Goal: Information Seeking & Learning: Learn about a topic

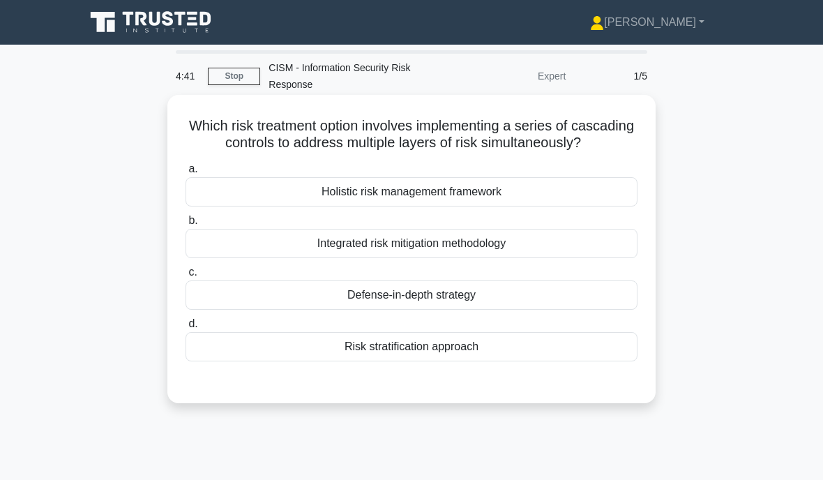
click at [351, 361] on div "Risk stratification approach" at bounding box center [412, 346] width 452 height 29
click at [186, 329] on input "d. Risk stratification approach" at bounding box center [186, 324] width 0 height 9
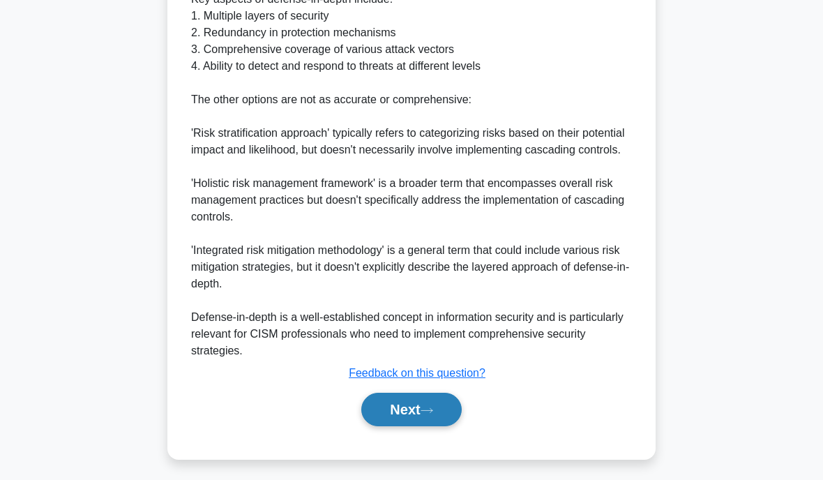
click at [389, 426] on button "Next" at bounding box center [411, 409] width 100 height 33
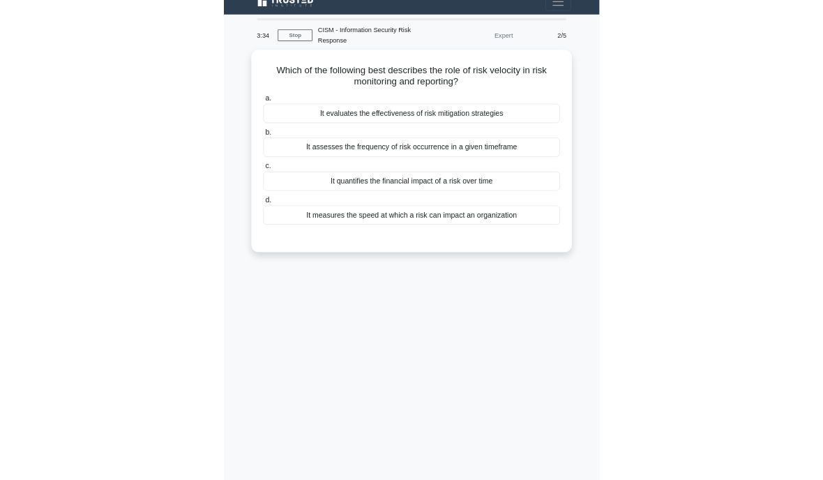
scroll to position [22, 0]
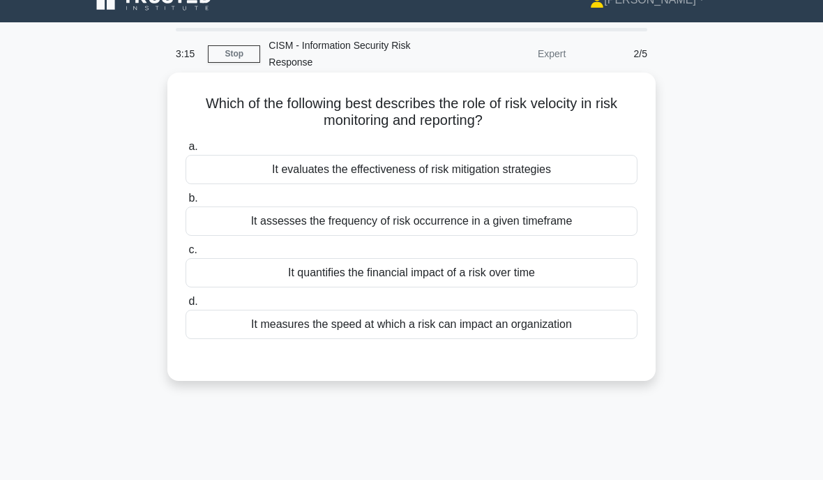
click at [260, 227] on div "It assesses the frequency of risk occurrence in a given timeframe" at bounding box center [412, 221] width 452 height 29
click at [186, 203] on input "b. It assesses the frequency of risk occurrence in a given timeframe" at bounding box center [186, 198] width 0 height 9
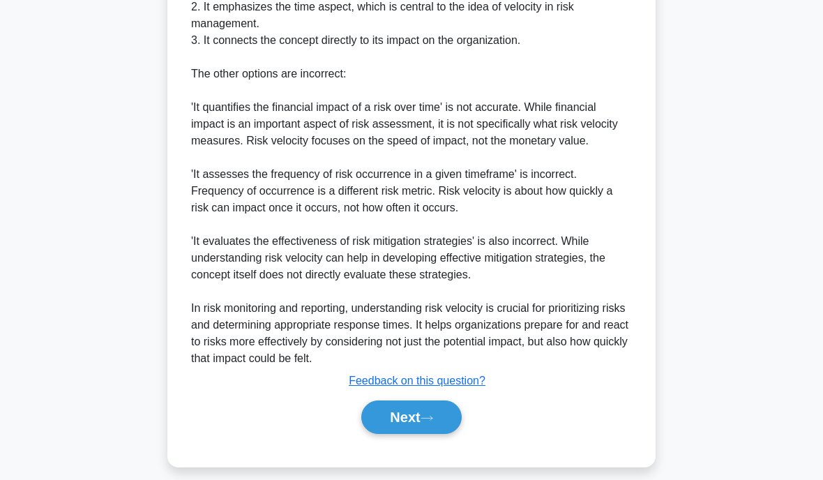
scroll to position [544, 0]
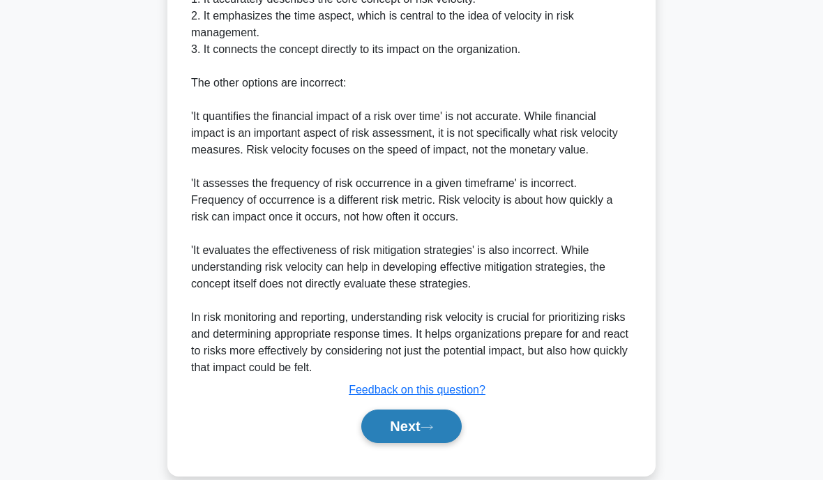
click at [387, 443] on button "Next" at bounding box center [411, 426] width 100 height 33
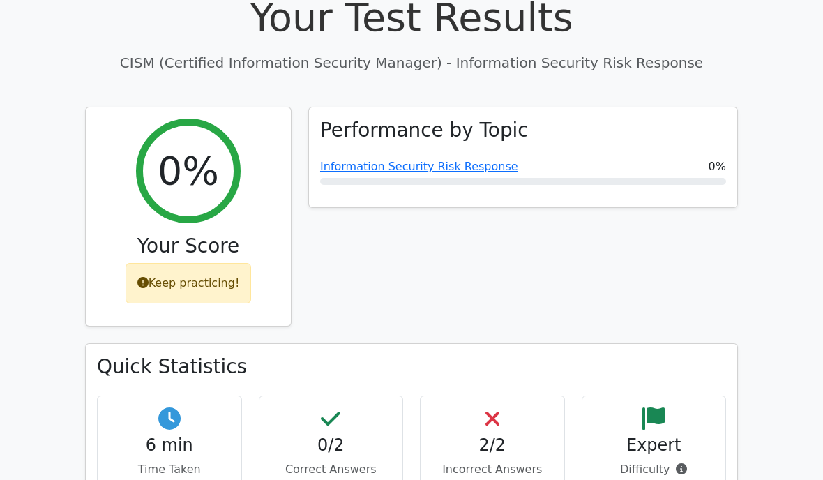
scroll to position [96, 0]
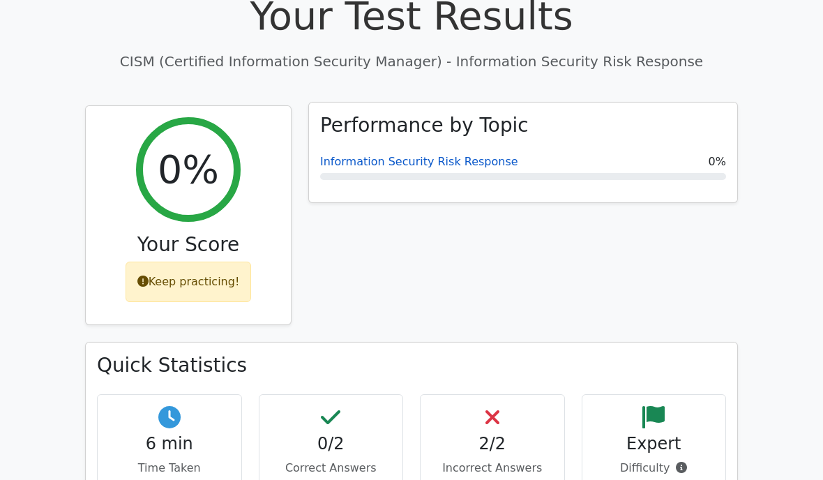
click at [380, 157] on link "Information Security Risk Response" at bounding box center [419, 161] width 198 height 13
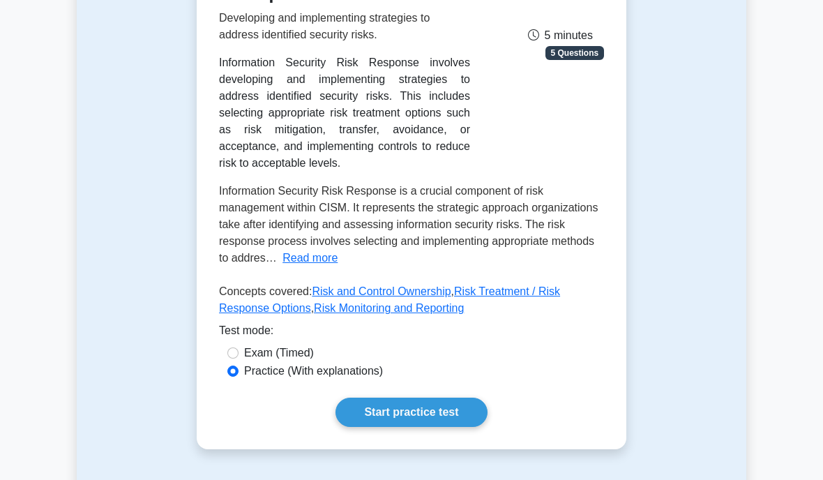
scroll to position [297, 0]
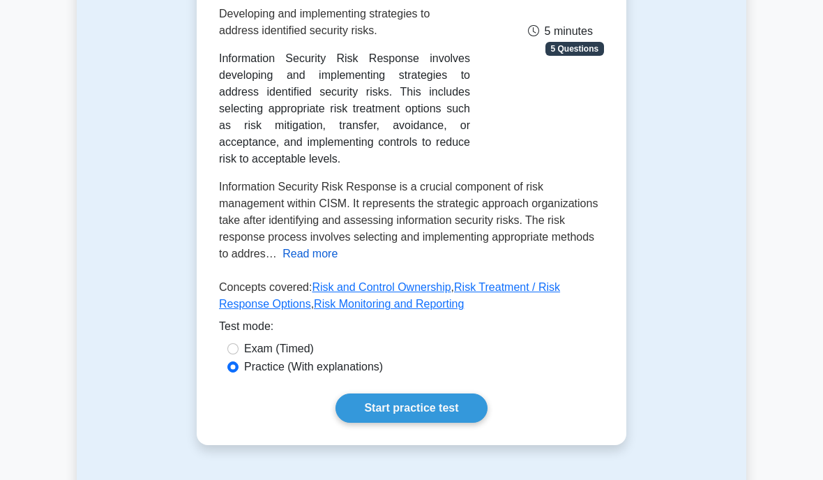
click at [338, 262] on button "Read more" at bounding box center [310, 254] width 55 height 17
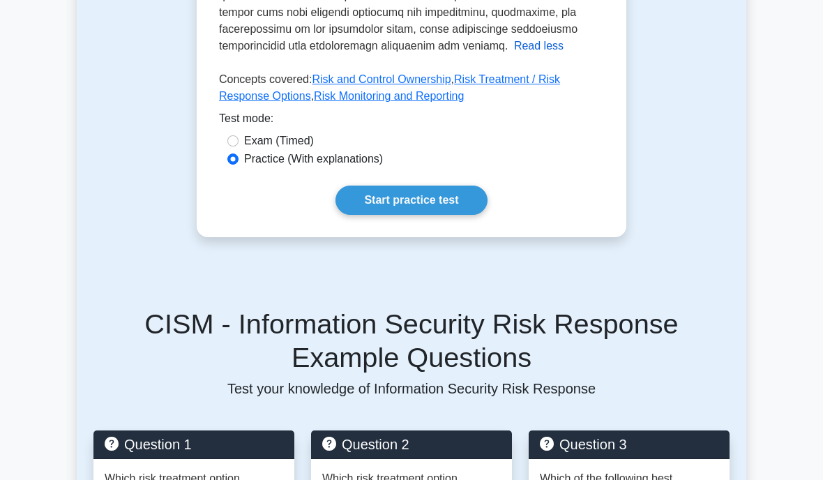
scroll to position [908, 0]
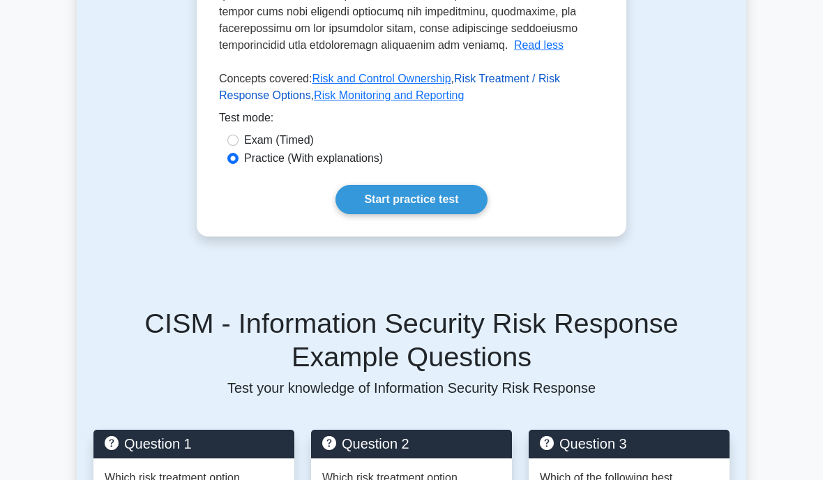
click at [541, 101] on link "Risk Treatment / Risk Response Options" at bounding box center [389, 87] width 341 height 29
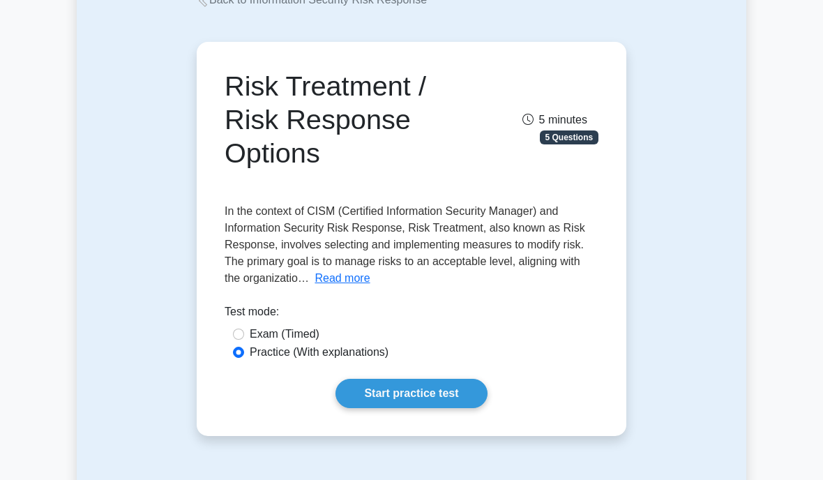
scroll to position [104, 0]
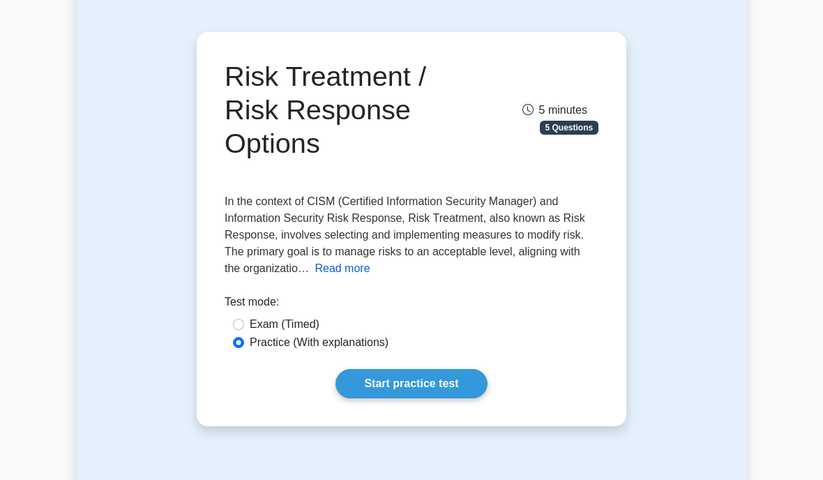
click at [370, 272] on button "Read more" at bounding box center [342, 268] width 55 height 17
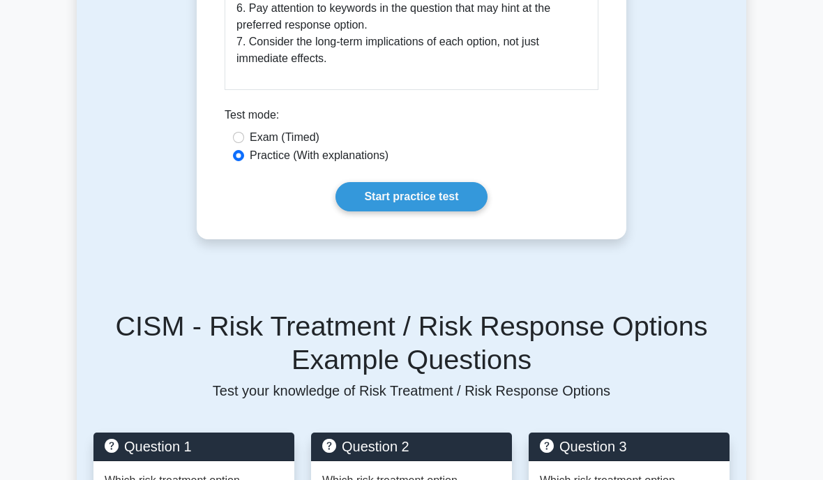
scroll to position [1599, 0]
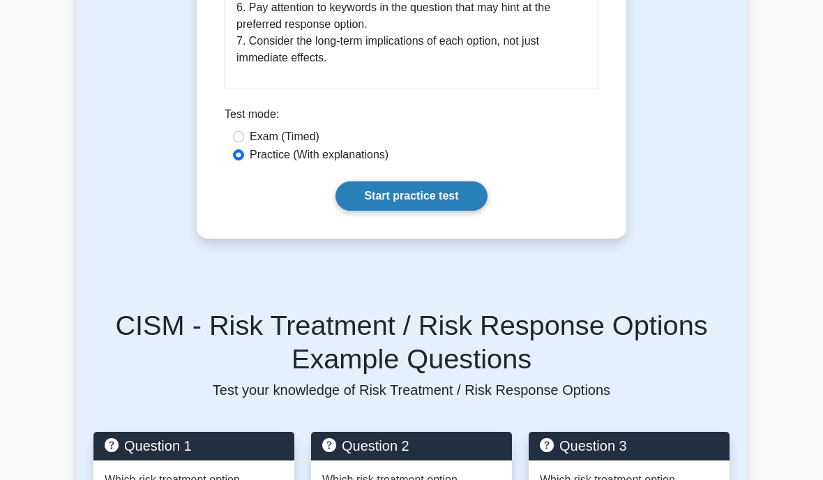
click at [385, 211] on link "Start practice test" at bounding box center [411, 195] width 151 height 29
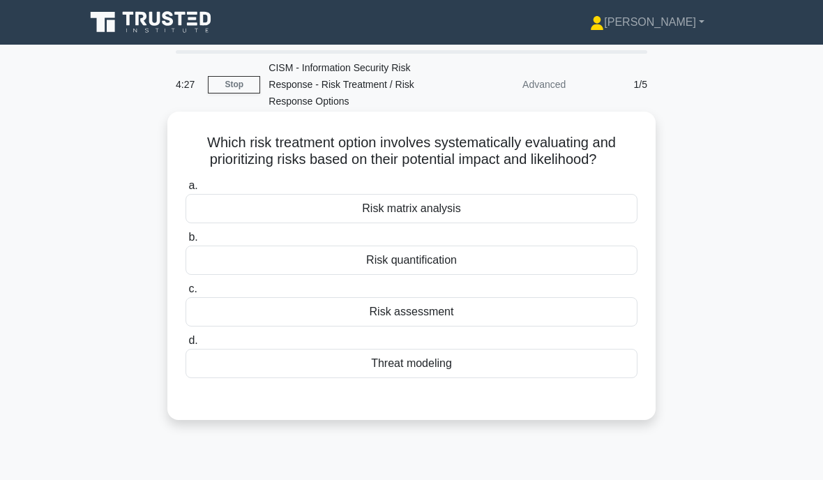
click at [375, 275] on div "Risk quantification" at bounding box center [412, 260] width 452 height 29
click at [186, 242] on input "b. Risk quantification" at bounding box center [186, 237] width 0 height 9
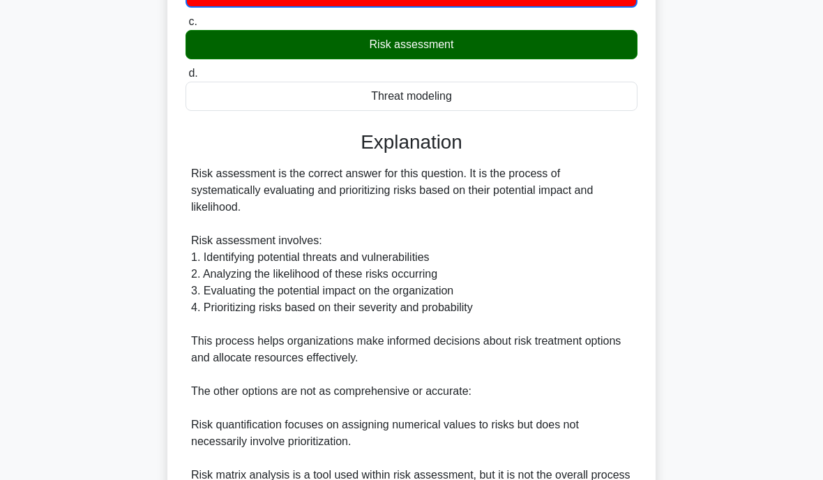
scroll to position [269, 0]
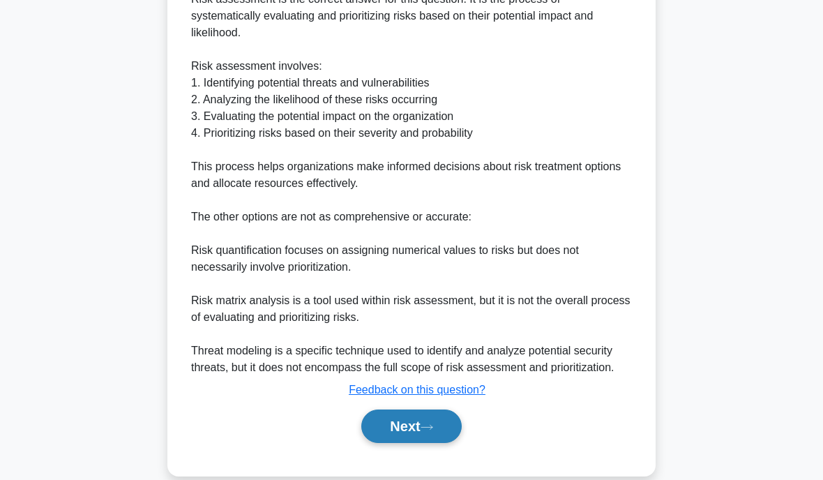
click at [407, 443] on button "Next" at bounding box center [411, 426] width 100 height 33
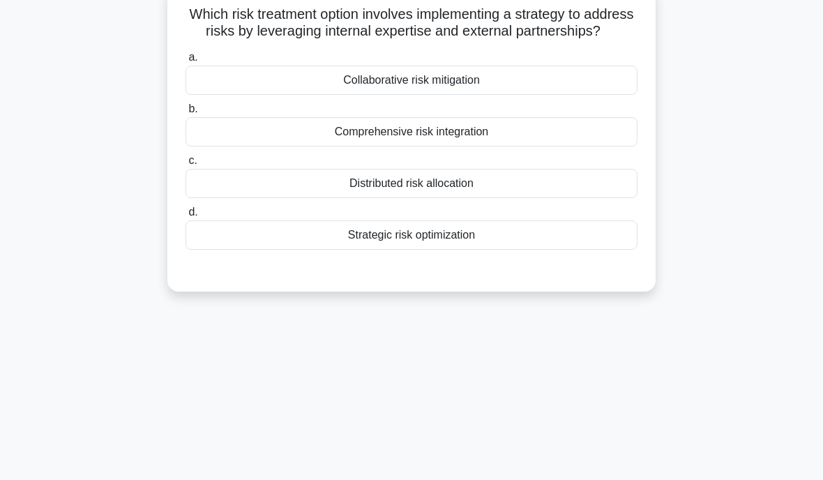
scroll to position [109, 0]
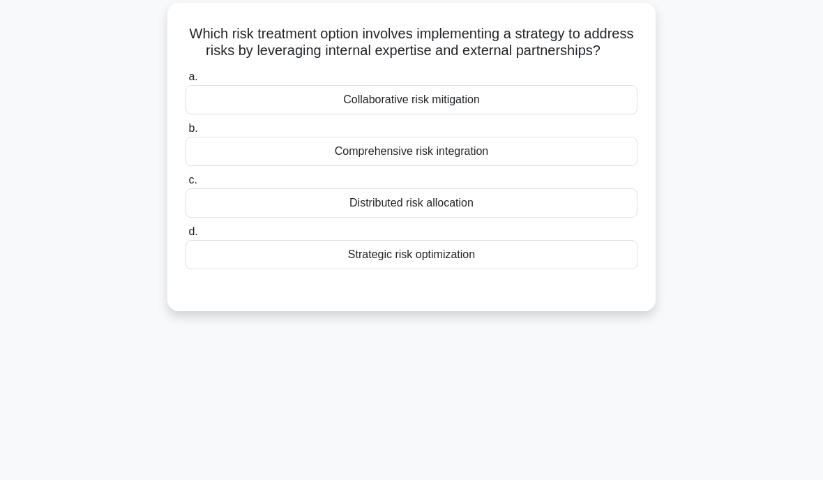
click at [359, 114] on div "Collaborative risk mitigation" at bounding box center [412, 99] width 452 height 29
click at [186, 82] on input "a. Collaborative risk mitigation" at bounding box center [186, 77] width 0 height 9
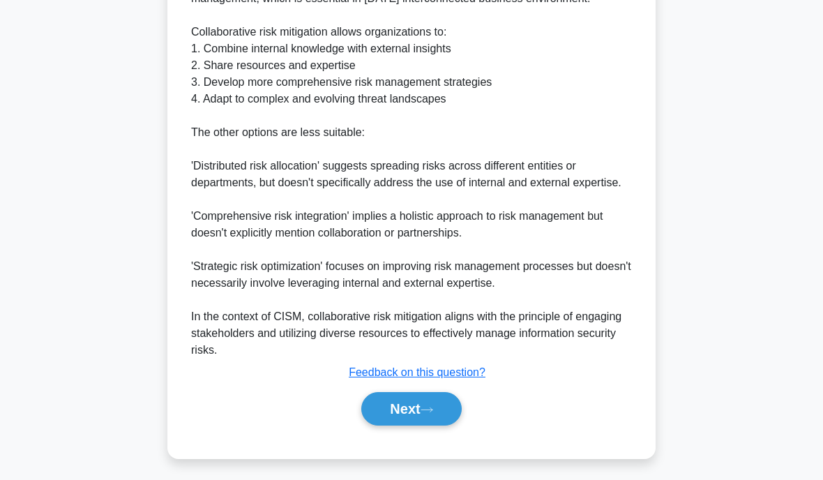
scroll to position [509, 0]
click at [391, 426] on button "Next" at bounding box center [411, 409] width 100 height 33
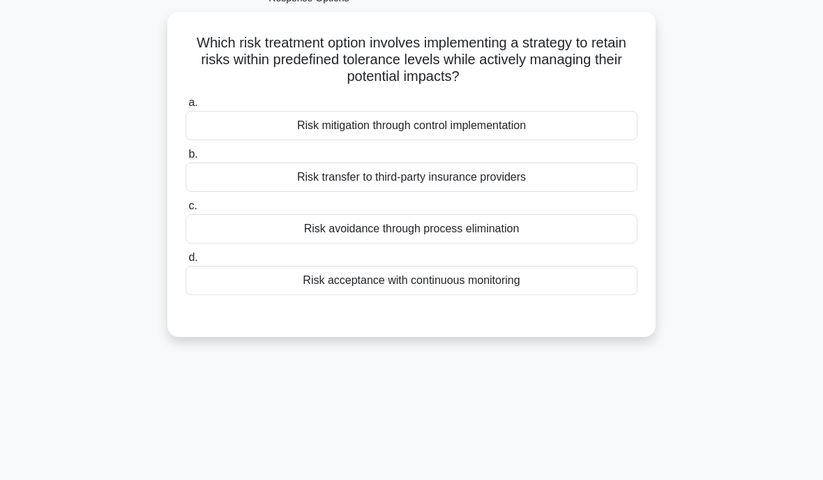
scroll to position [96, 0]
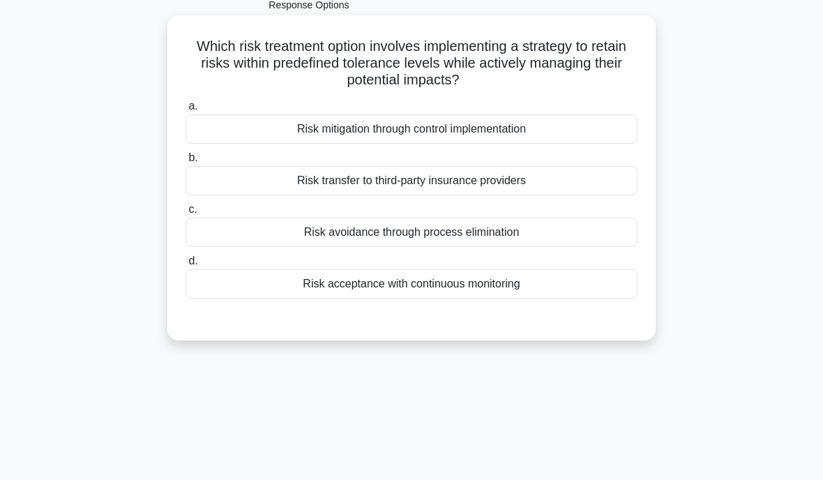
click at [327, 280] on div "Risk acceptance with continuous monitoring" at bounding box center [412, 283] width 452 height 29
click at [186, 266] on input "d. Risk acceptance with continuous monitoring" at bounding box center [186, 261] width 0 height 9
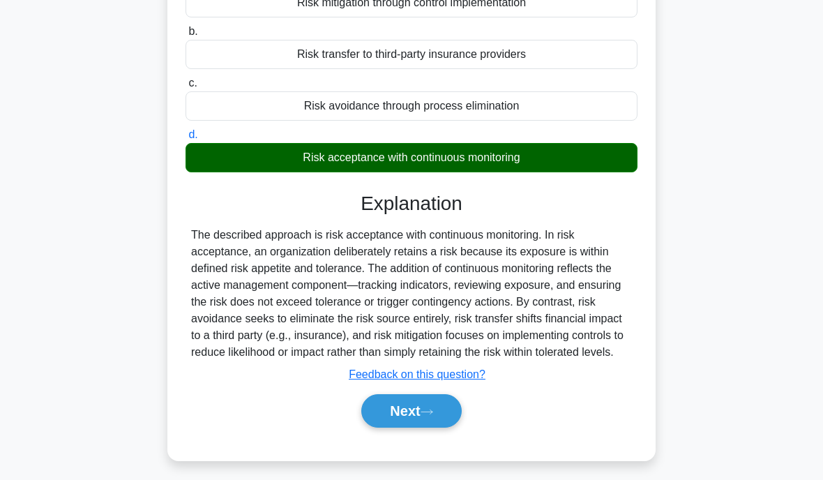
scroll to position [218, 0]
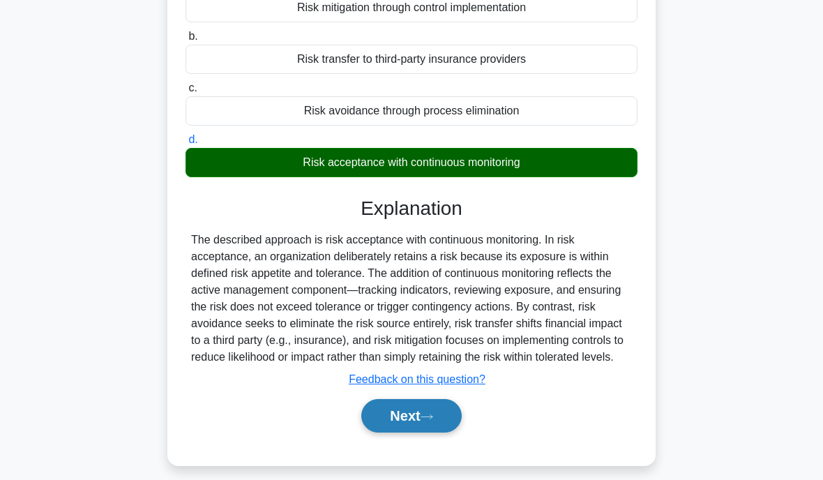
click at [408, 433] on button "Next" at bounding box center [411, 415] width 100 height 33
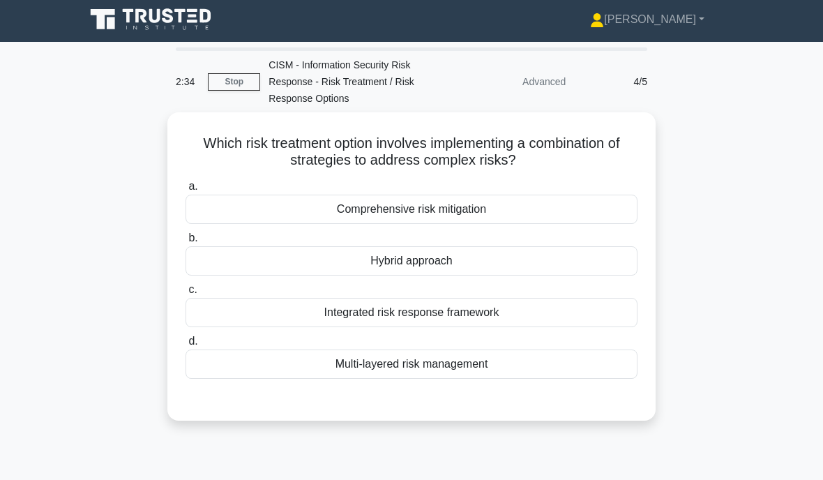
scroll to position [0, 0]
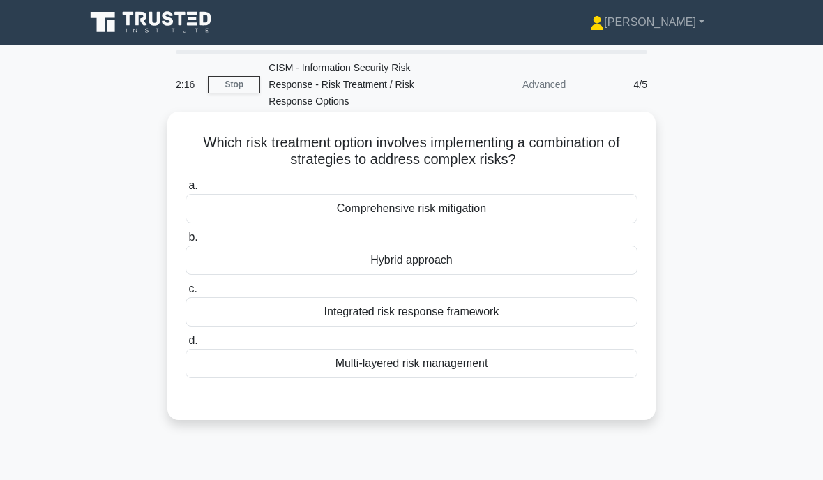
click at [334, 209] on div "Comprehensive risk mitigation" at bounding box center [412, 208] width 452 height 29
click at [186, 190] on input "a. Comprehensive risk mitigation" at bounding box center [186, 185] width 0 height 9
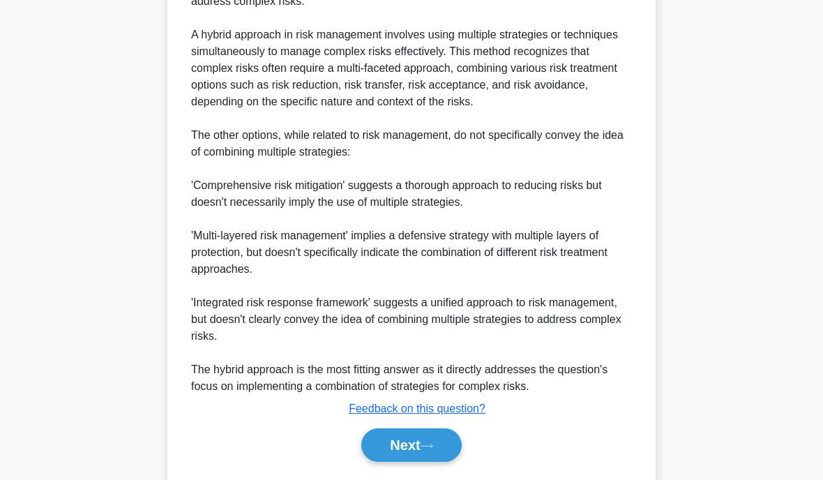
scroll to position [478, 0]
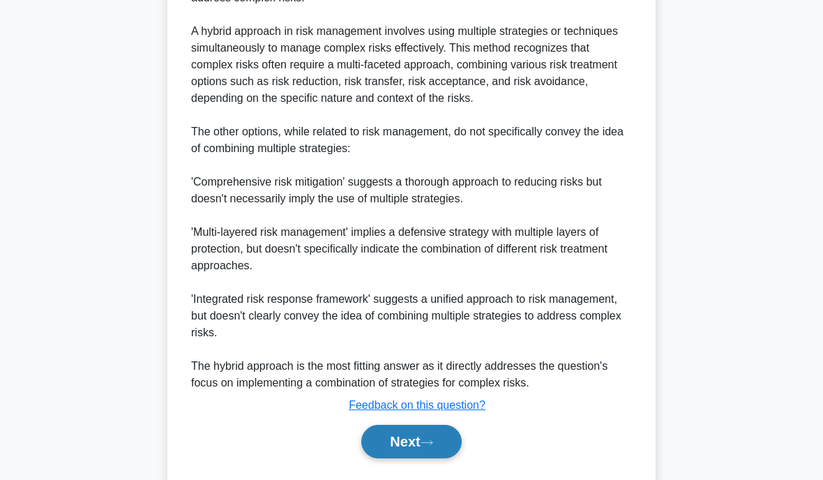
click at [418, 458] on button "Next" at bounding box center [411, 441] width 100 height 33
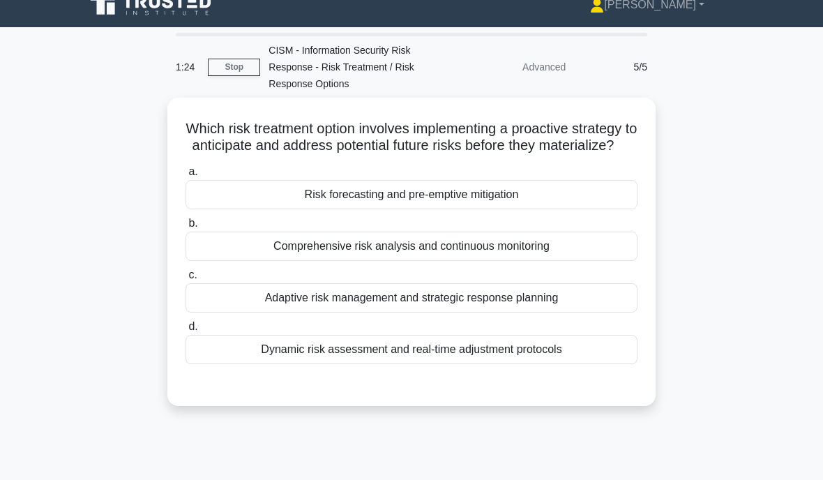
scroll to position [0, 0]
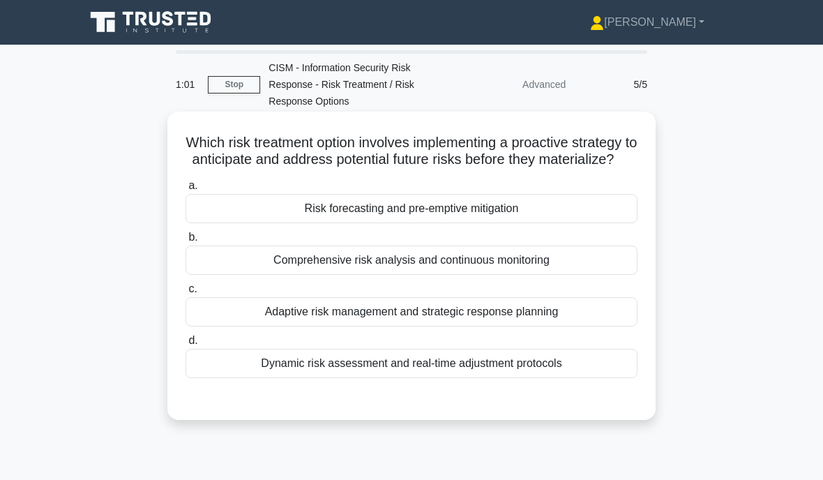
click at [294, 222] on div "Risk forecasting and pre-emptive mitigation" at bounding box center [412, 208] width 452 height 29
click at [186, 190] on input "a. Risk forecasting and pre-emptive mitigation" at bounding box center [186, 185] width 0 height 9
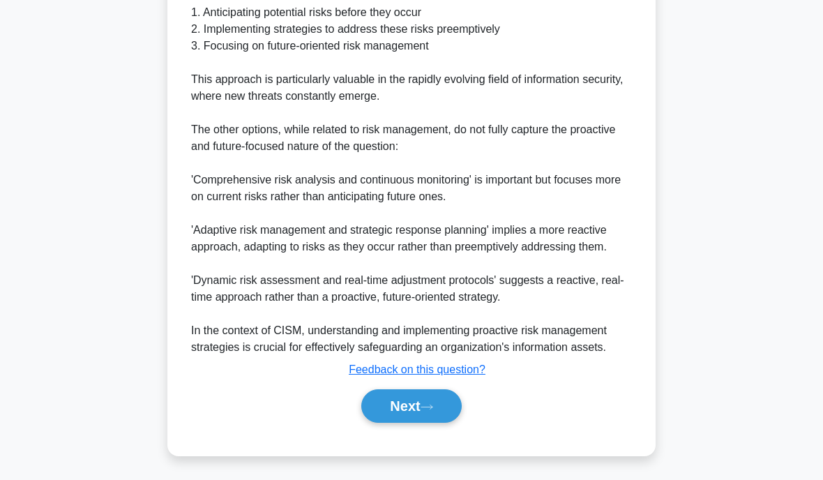
scroll to position [525, 0]
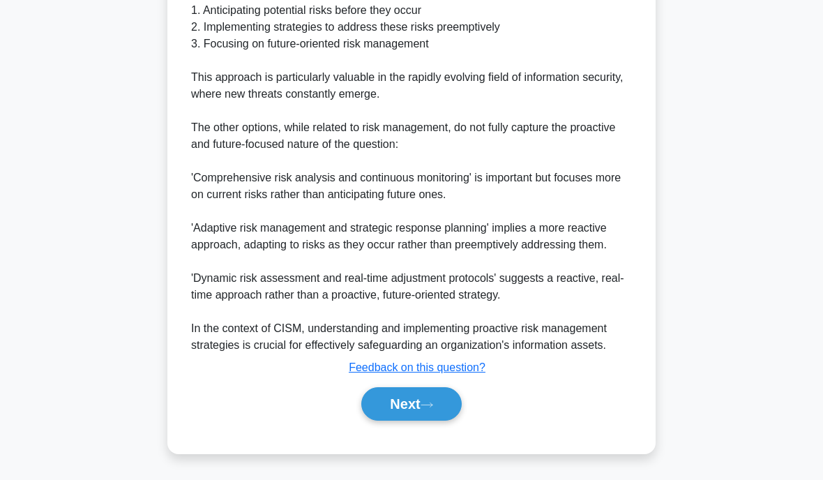
click at [394, 421] on button "Next" at bounding box center [411, 403] width 100 height 33
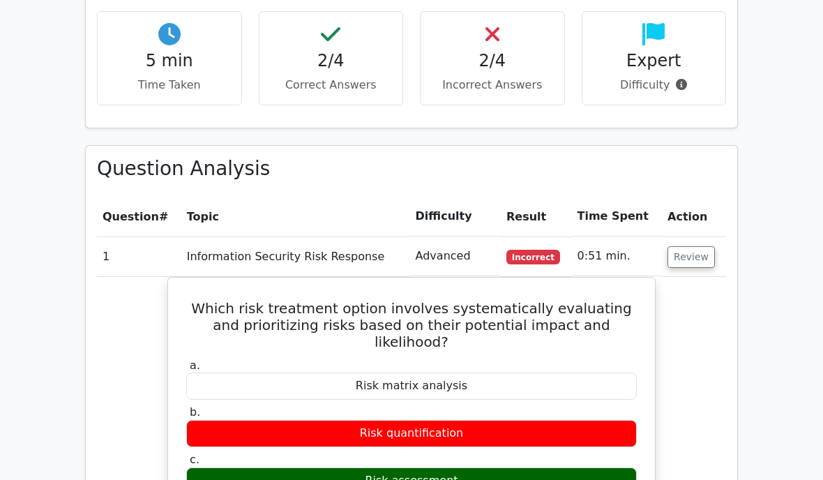
scroll to position [480, 0]
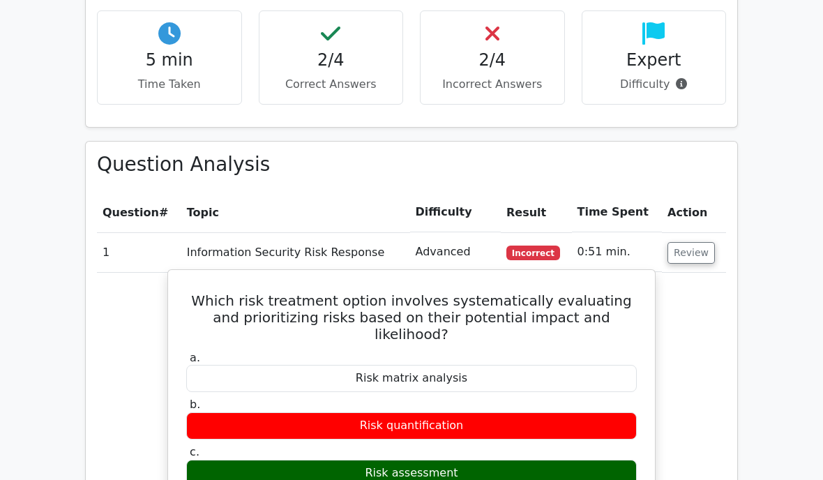
click at [362, 412] on div "Risk quantification" at bounding box center [411, 425] width 451 height 27
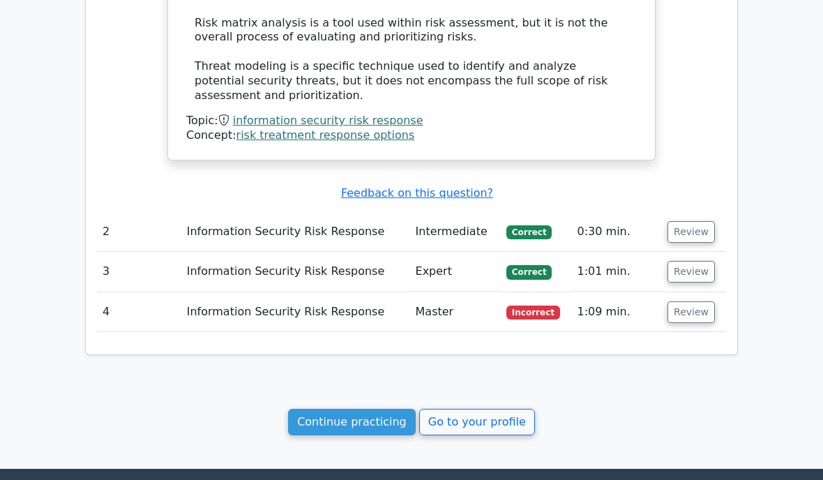
scroll to position [1314, 0]
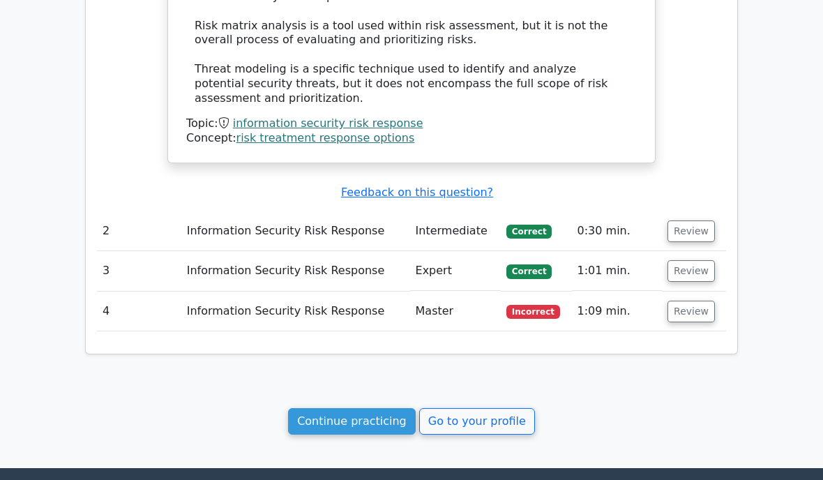
click at [529, 305] on span "Incorrect" at bounding box center [534, 312] width 54 height 14
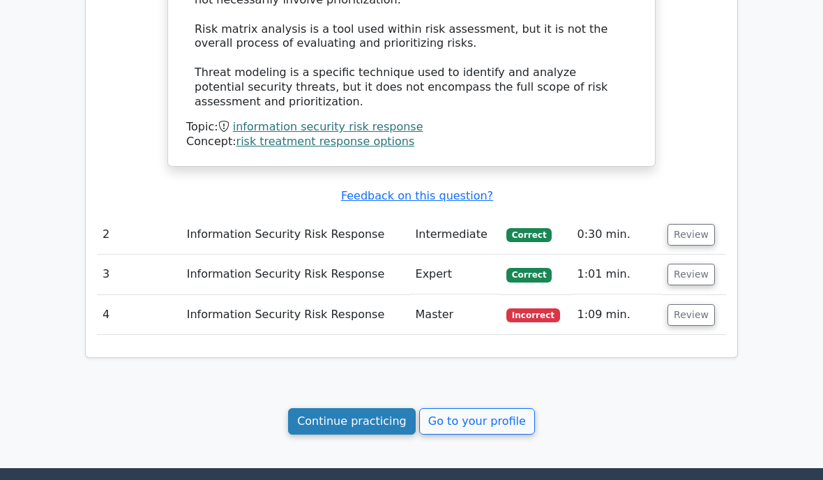
click at [365, 408] on link "Continue practicing" at bounding box center [352, 421] width 128 height 27
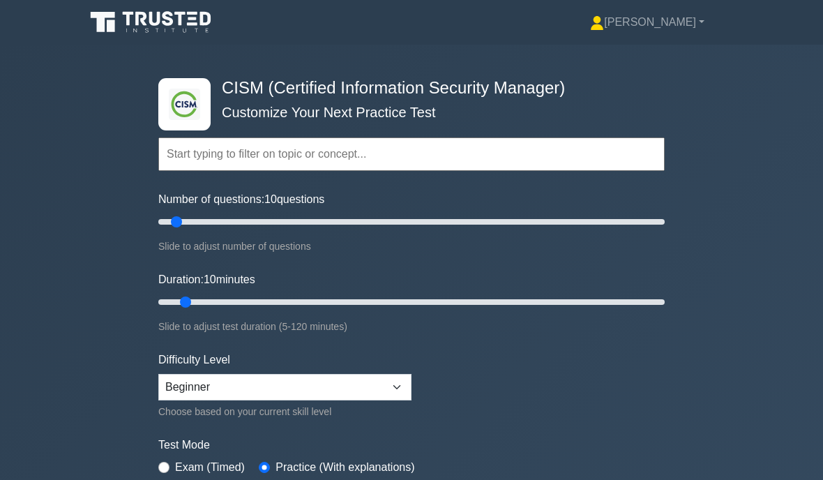
click at [202, 170] on input "text" at bounding box center [411, 153] width 507 height 33
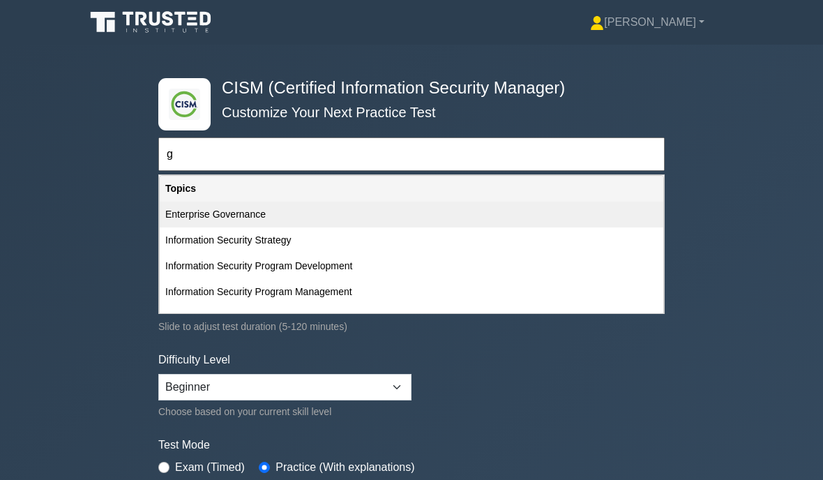
click at [234, 227] on div "Enterprise Governance" at bounding box center [412, 215] width 504 height 26
type input "Enterprise Governance"
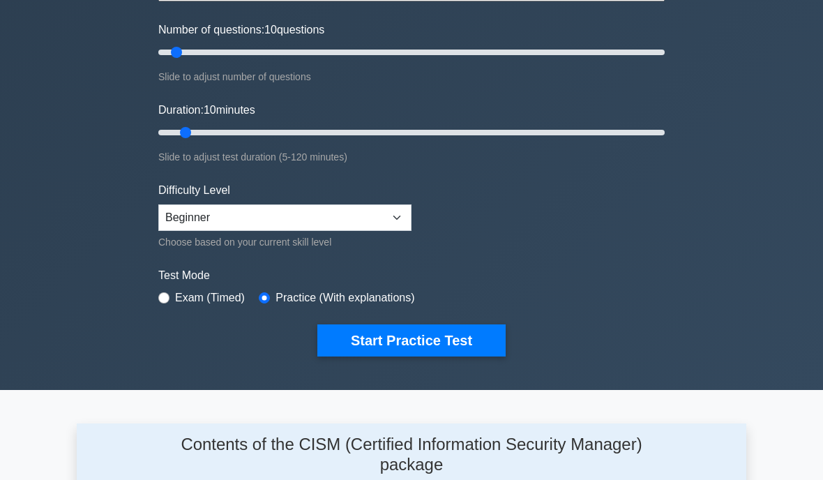
scroll to position [172, 0]
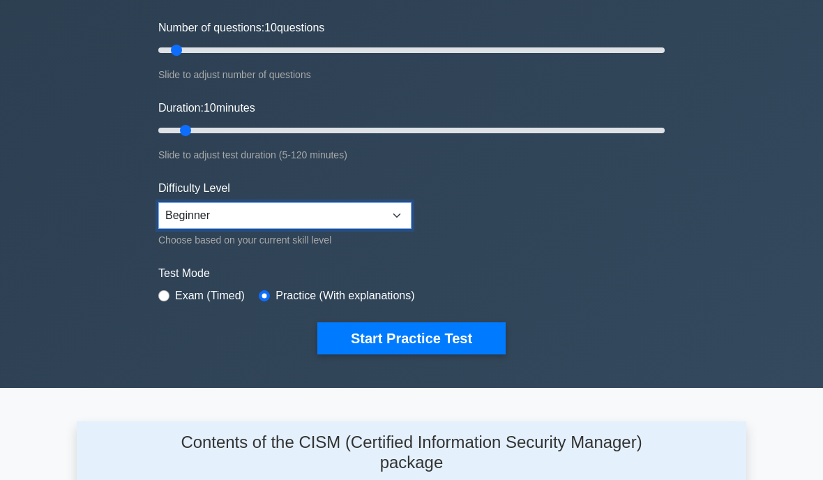
click at [213, 229] on select "Beginner Intermediate Expert" at bounding box center [284, 215] width 253 height 27
select select "intermediate"
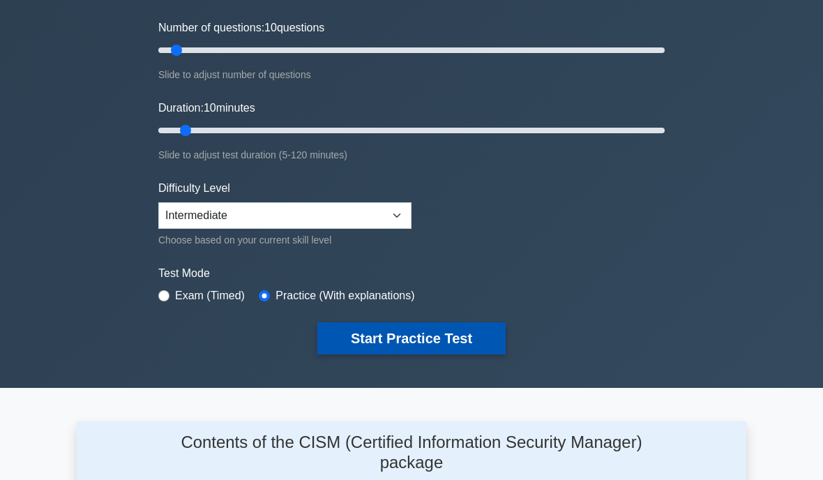
click at [365, 350] on button "Start Practice Test" at bounding box center [411, 338] width 188 height 32
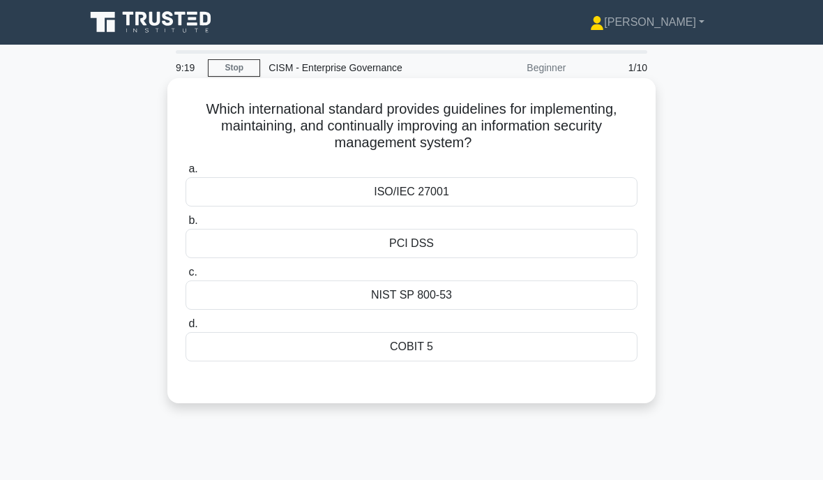
click at [391, 190] on div "ISO/IEC 27001" at bounding box center [412, 191] width 452 height 29
click at [186, 174] on input "a. ISO/IEC 27001" at bounding box center [186, 169] width 0 height 9
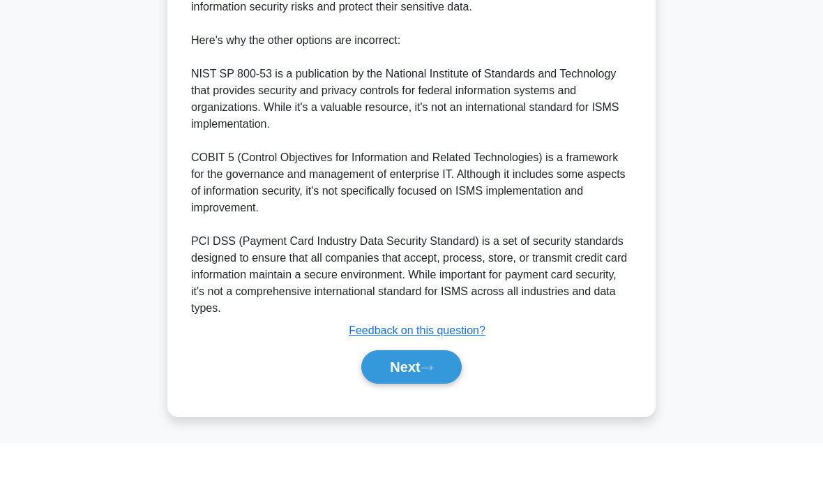
scroll to position [481, 0]
click at [405, 387] on button "Next" at bounding box center [411, 403] width 100 height 33
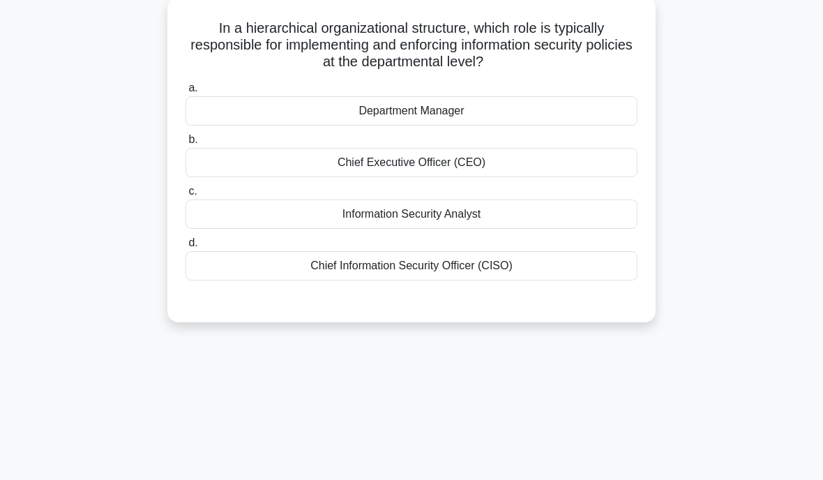
scroll to position [84, 0]
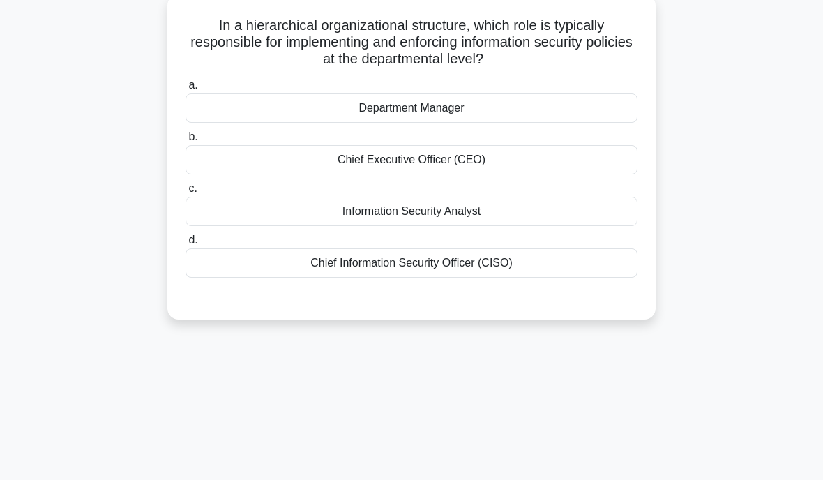
click at [369, 112] on div "Department Manager" at bounding box center [412, 107] width 452 height 29
click at [186, 90] on input "a. Department Manager" at bounding box center [186, 85] width 0 height 9
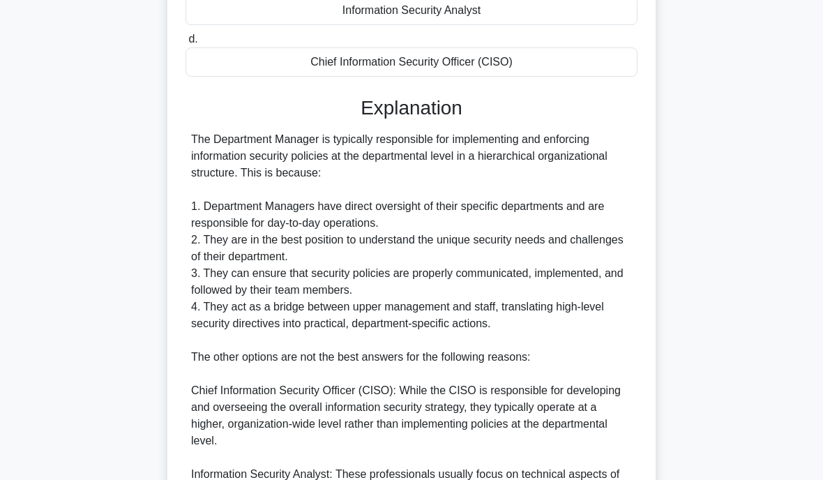
scroll to position [285, 0]
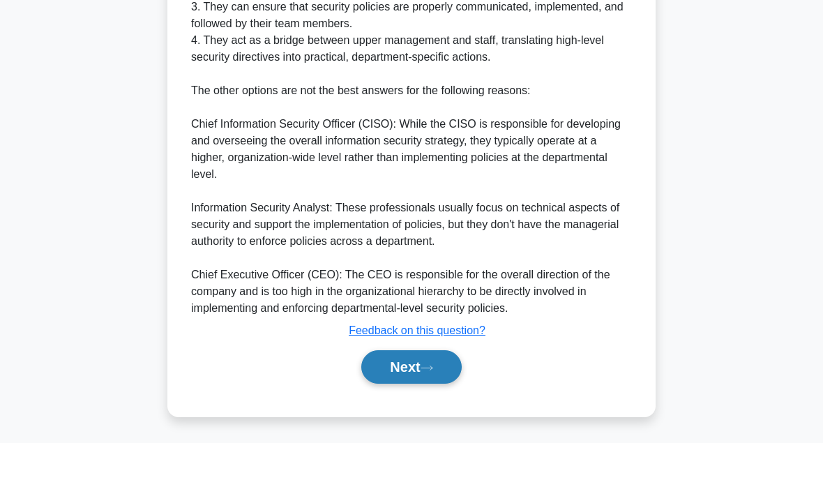
click at [395, 387] on button "Next" at bounding box center [411, 403] width 100 height 33
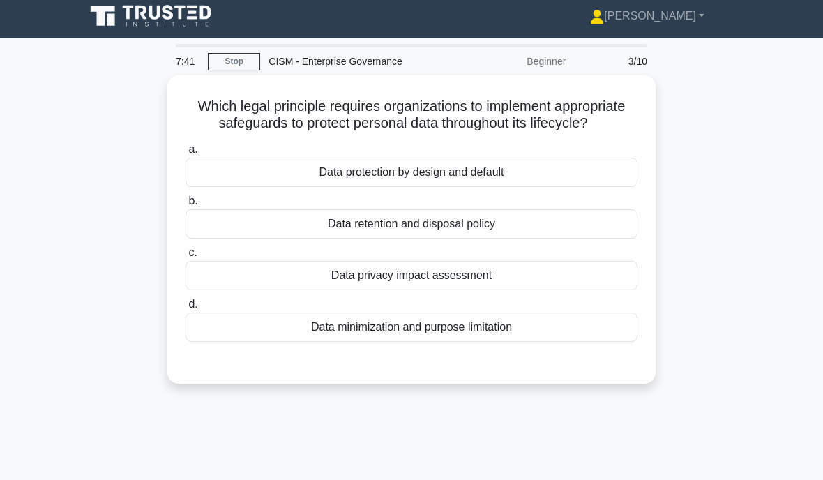
scroll to position [7, 0]
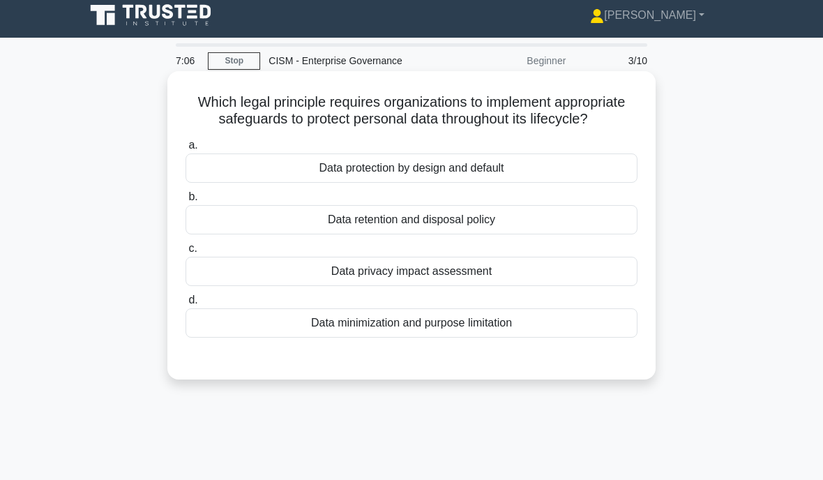
click at [322, 234] on div "Data retention and disposal policy" at bounding box center [412, 219] width 452 height 29
click at [186, 202] on input "b. Data retention and disposal policy" at bounding box center [186, 197] width 0 height 9
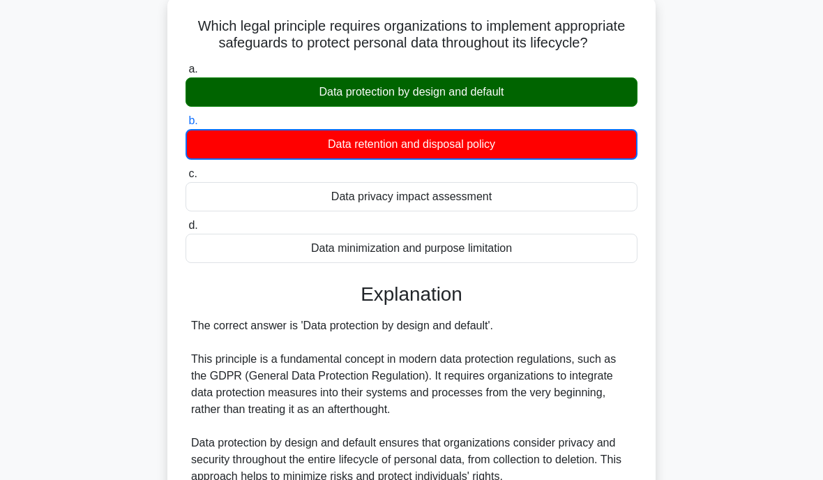
scroll to position [103, 0]
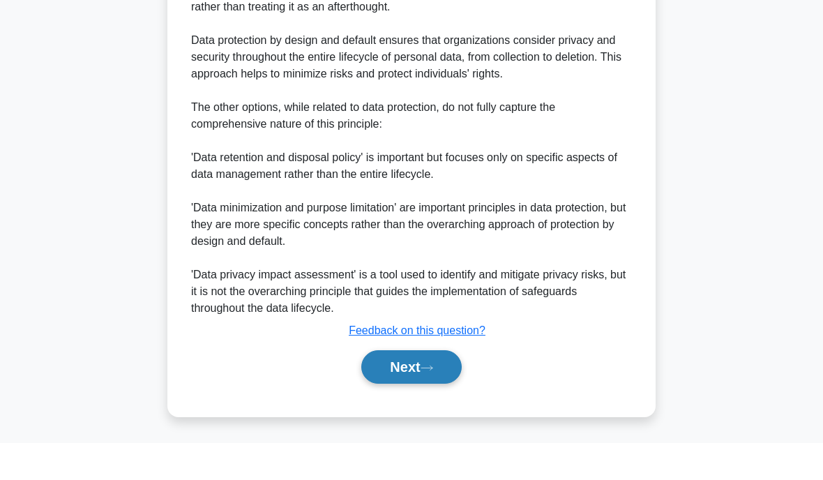
click at [412, 387] on button "Next" at bounding box center [411, 403] width 100 height 33
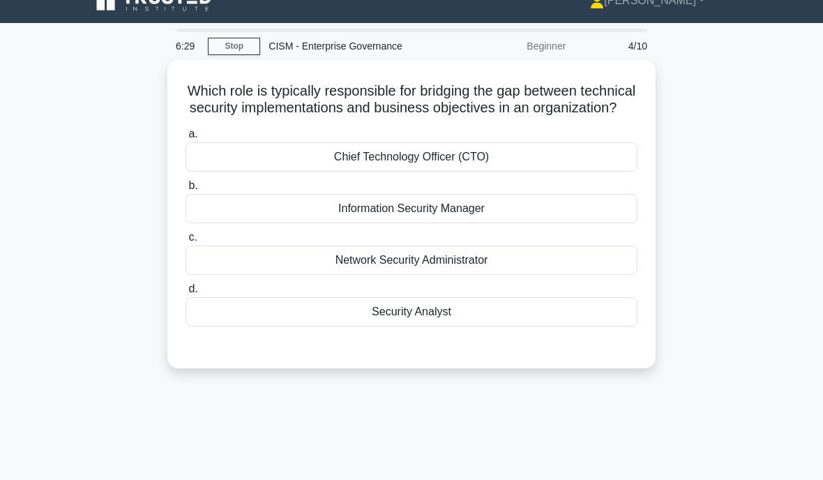
scroll to position [0, 0]
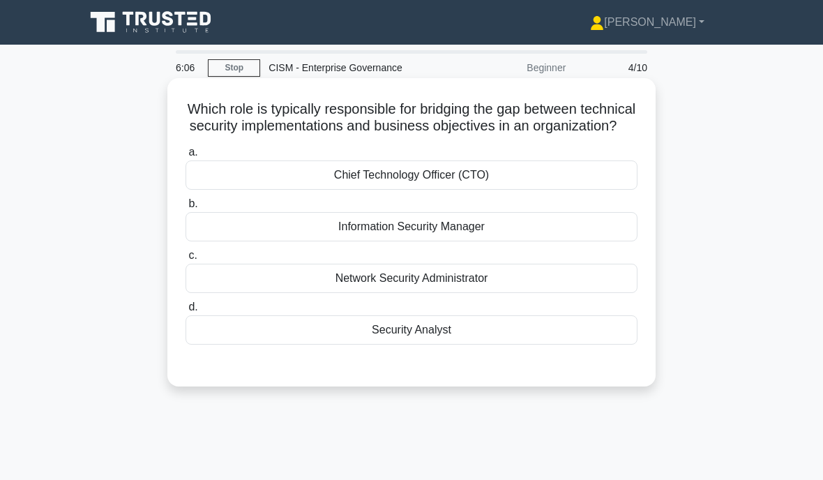
click at [323, 241] on div "Information Security Manager" at bounding box center [412, 226] width 452 height 29
click at [186, 209] on input "b. Information Security Manager" at bounding box center [186, 204] width 0 height 9
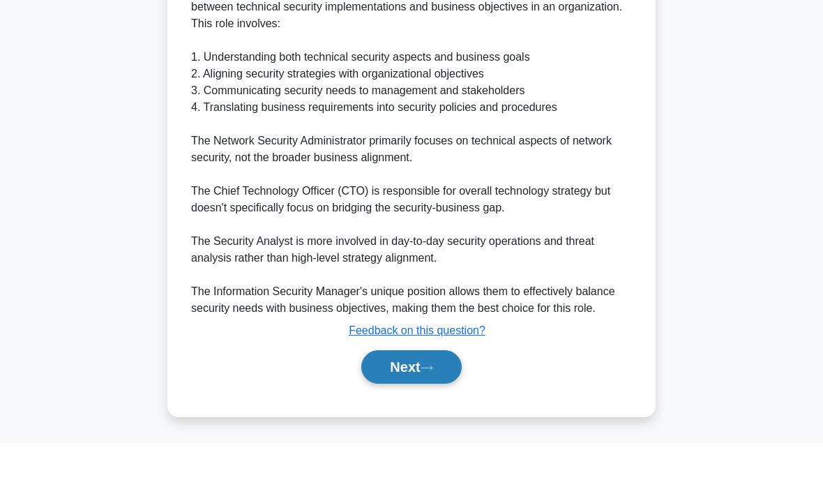
click at [396, 387] on button "Next" at bounding box center [411, 403] width 100 height 33
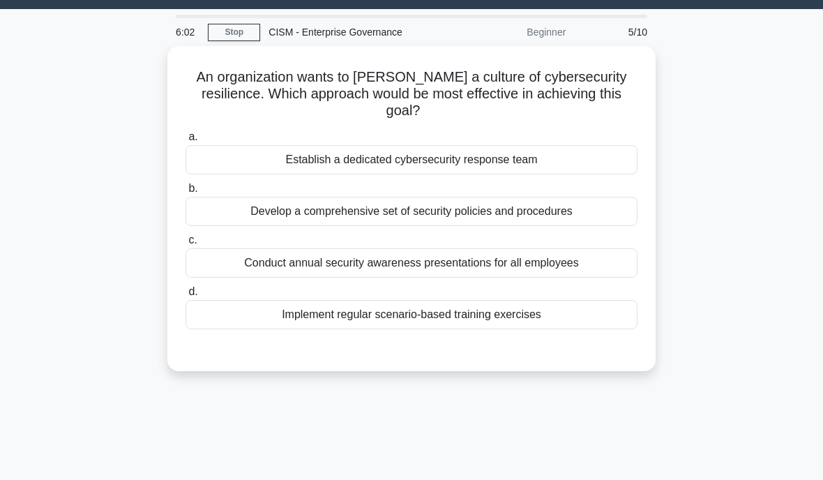
scroll to position [28, 0]
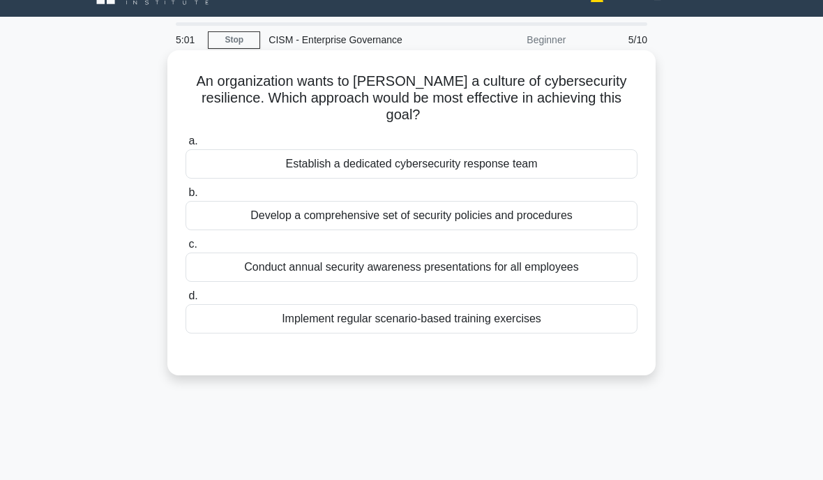
click at [238, 276] on div "Conduct annual security awareness presentations for all employees" at bounding box center [412, 267] width 452 height 29
click at [186, 249] on input "c. Conduct annual security awareness presentations for all employees" at bounding box center [186, 244] width 0 height 9
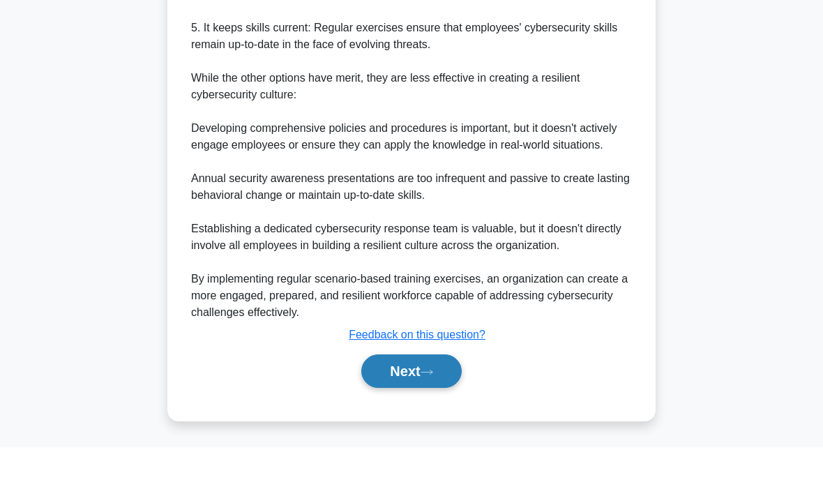
click at [401, 387] on button "Next" at bounding box center [411, 403] width 100 height 33
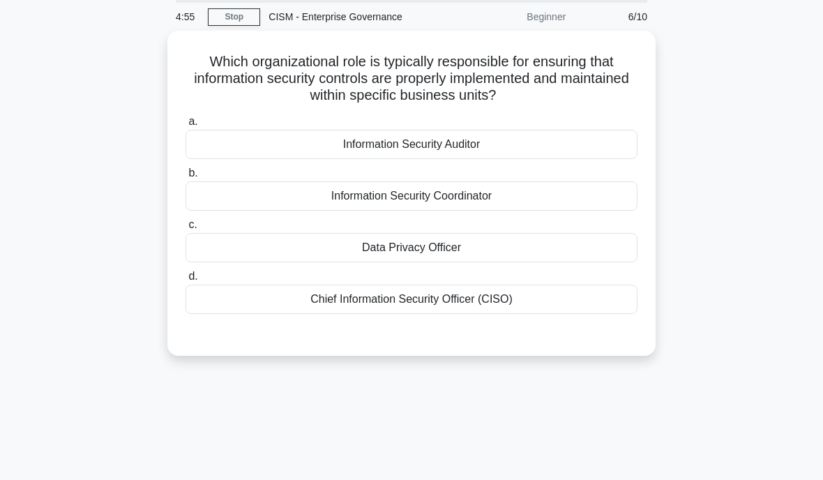
scroll to position [0, 0]
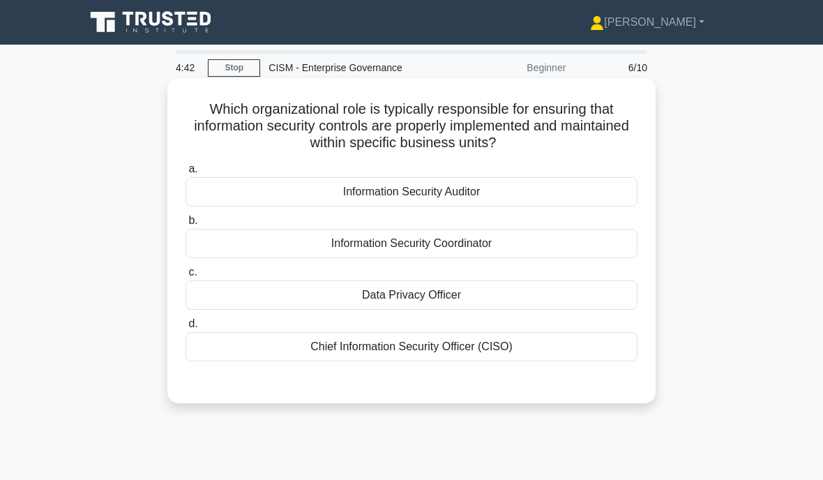
click at [336, 250] on div "Information Security Coordinator" at bounding box center [412, 243] width 452 height 29
click at [186, 225] on input "b. Information Security Coordinator" at bounding box center [186, 220] width 0 height 9
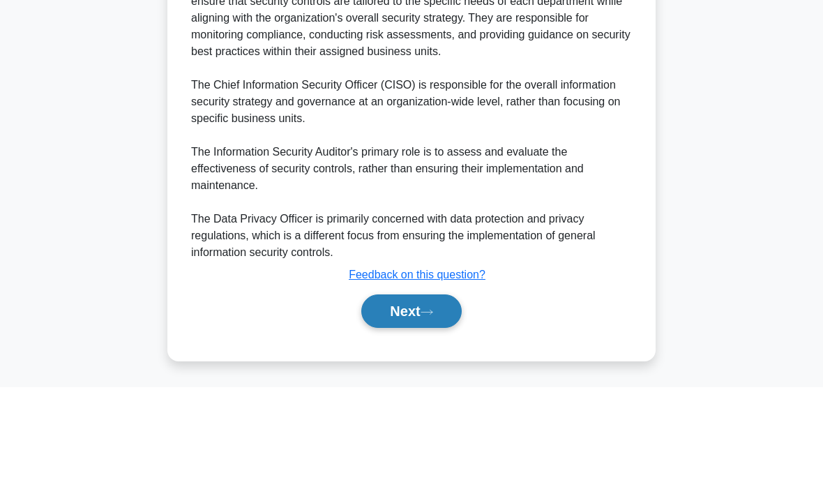
click at [406, 387] on button "Next" at bounding box center [411, 403] width 100 height 33
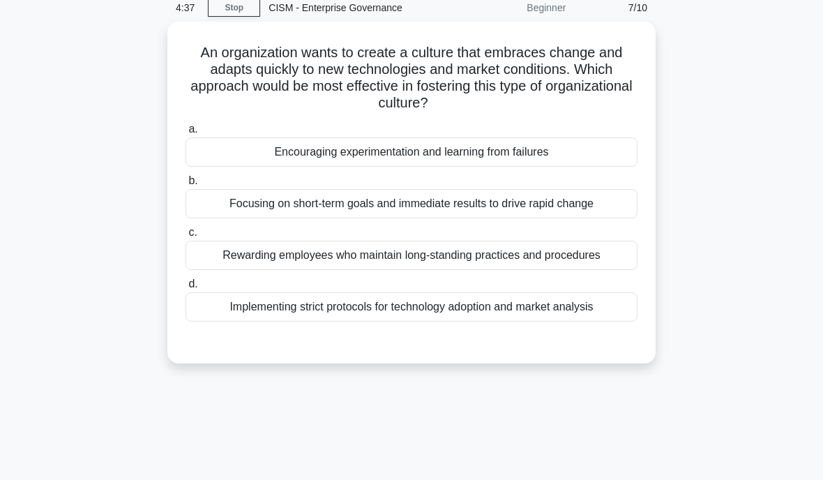
scroll to position [56, 0]
click at [228, 206] on div "Focusing on short-term goals and immediate results to drive rapid change" at bounding box center [412, 204] width 452 height 29
click at [186, 186] on input "b. Focusing on short-term goals and immediate results to drive rapid change" at bounding box center [186, 181] width 0 height 9
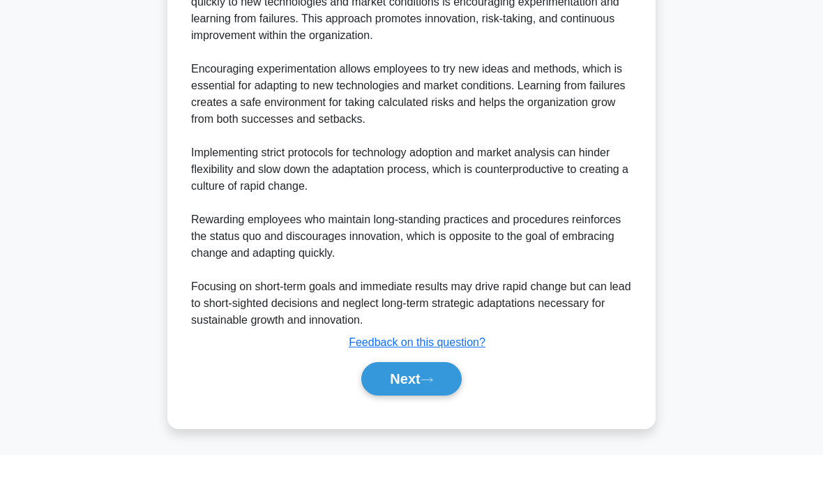
scroll to position [449, 0]
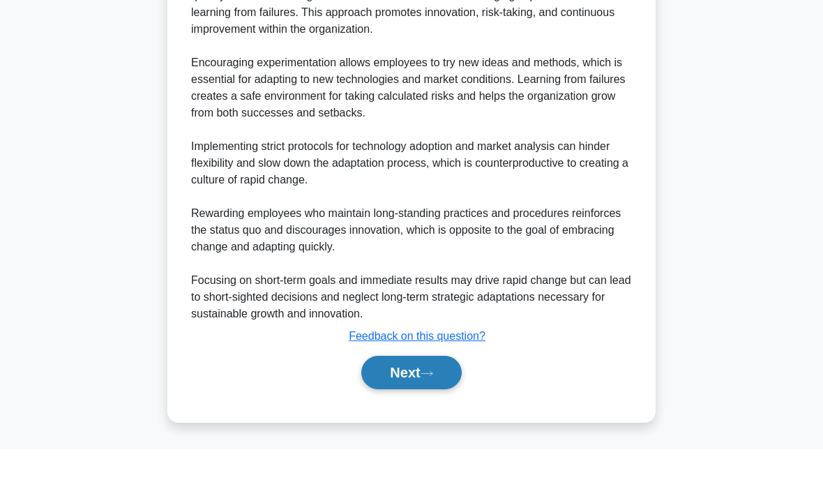
click at [403, 388] on button "Next" at bounding box center [411, 403] width 100 height 33
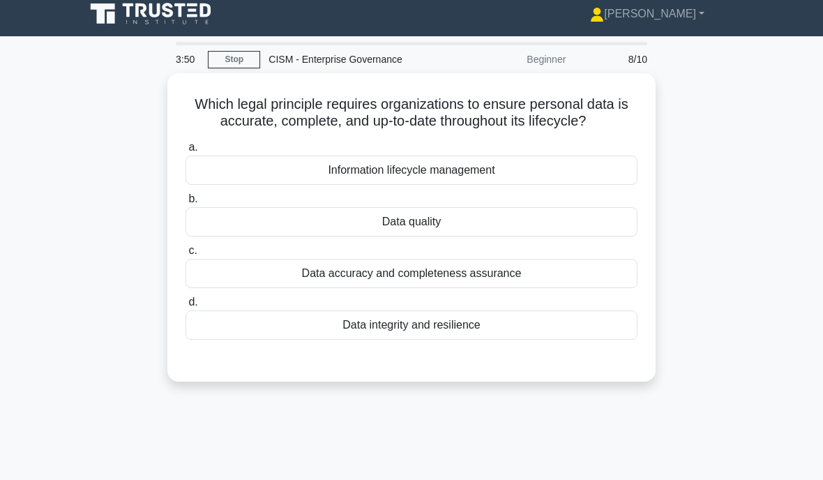
scroll to position [0, 0]
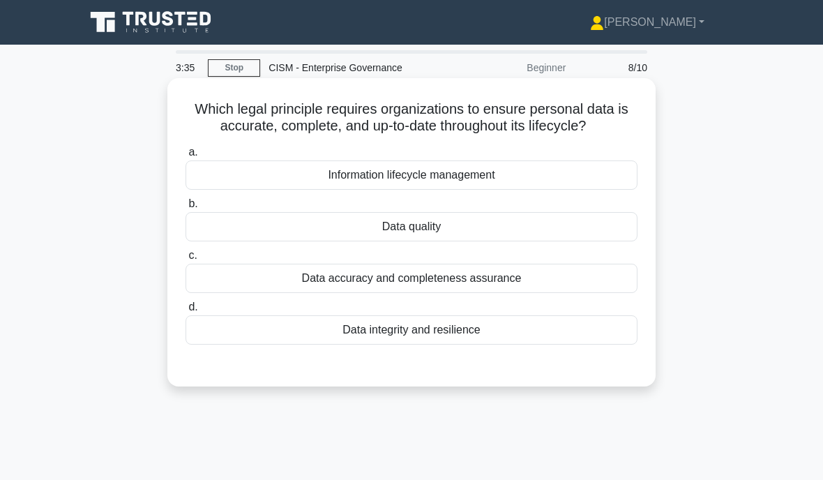
click at [350, 345] on div "Data integrity and resilience" at bounding box center [412, 329] width 452 height 29
click at [186, 312] on input "d. Data integrity and resilience" at bounding box center [186, 307] width 0 height 9
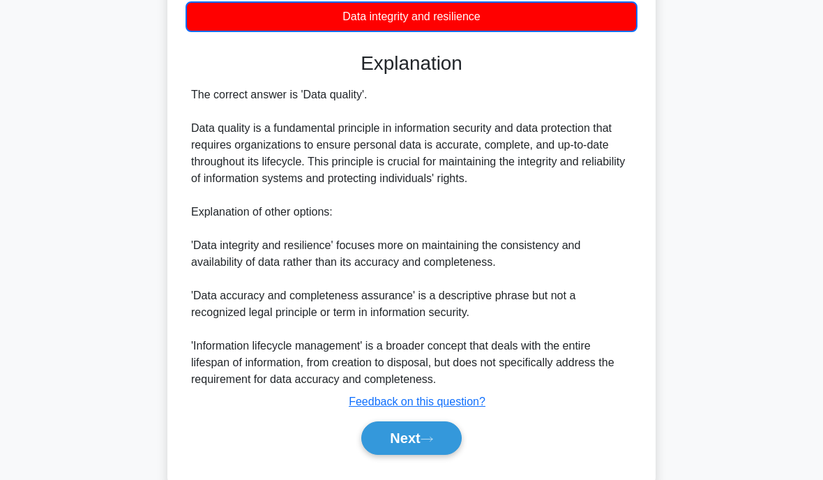
scroll to position [315, 0]
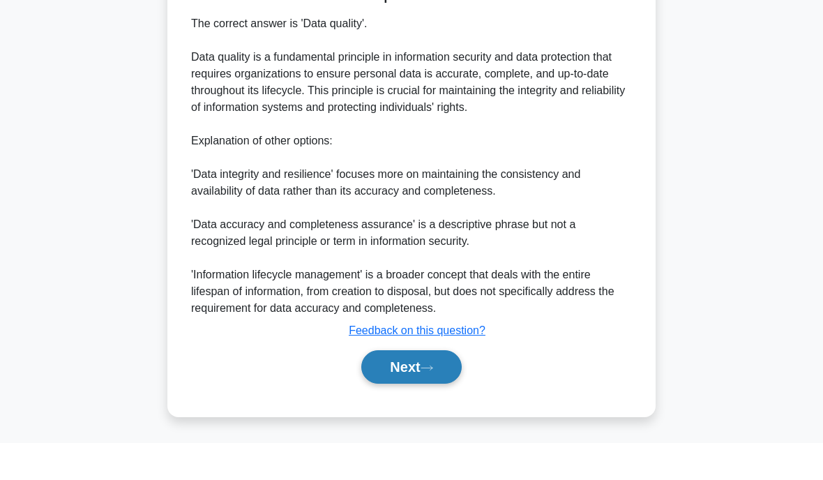
click at [398, 387] on button "Next" at bounding box center [411, 403] width 100 height 33
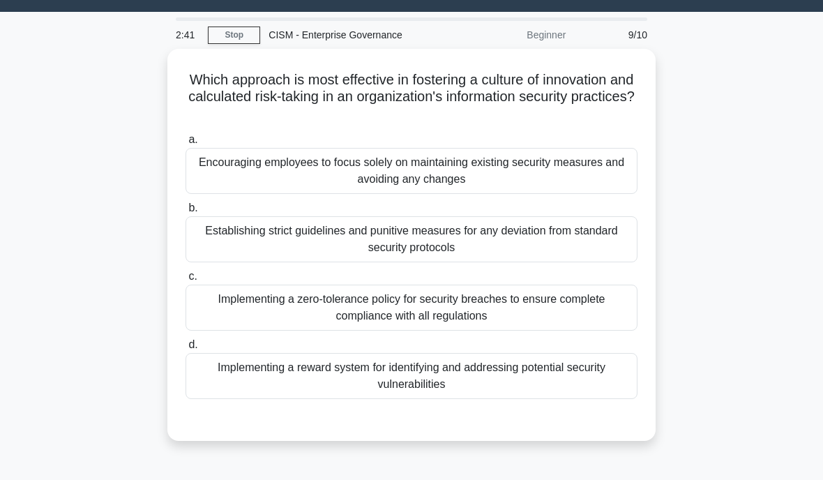
scroll to position [32, 0]
